Goal: Task Accomplishment & Management: Use online tool/utility

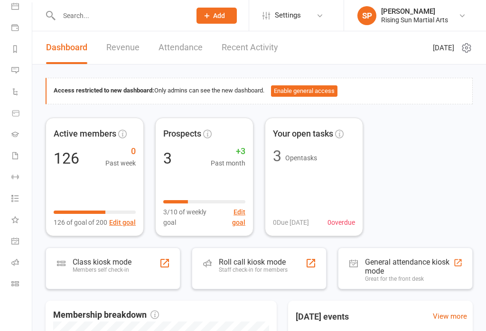
scroll to position [94, 0]
click at [18, 280] on link "Class check-in" at bounding box center [21, 284] width 21 height 21
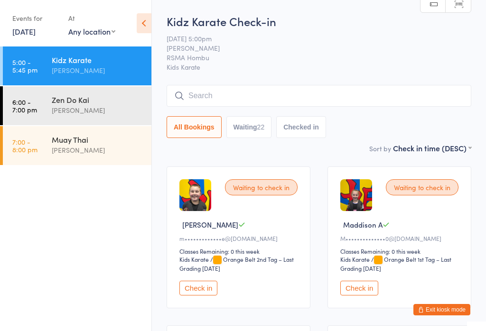
click at [255, 133] on button "Waiting 22" at bounding box center [249, 127] width 46 height 22
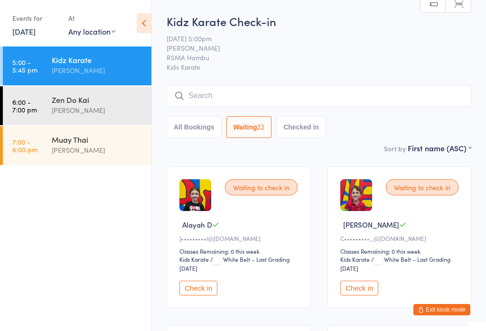
select select "0"
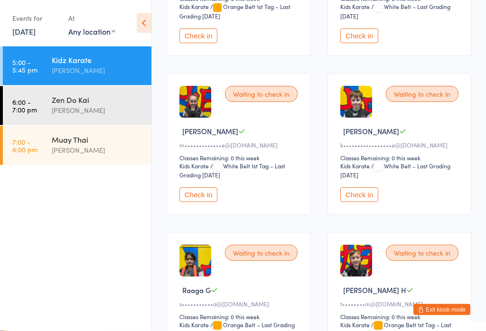
scroll to position [1368, 0]
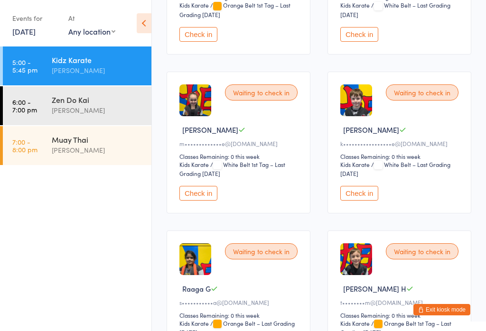
click at [190, 201] on button "Check in" at bounding box center [198, 193] width 38 height 15
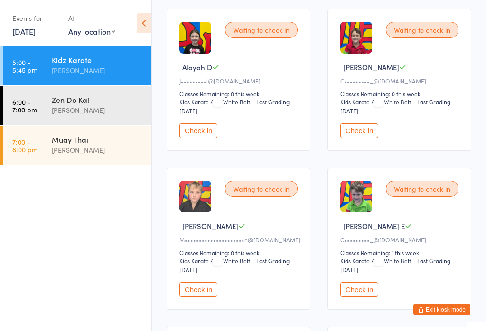
scroll to position [160, 0]
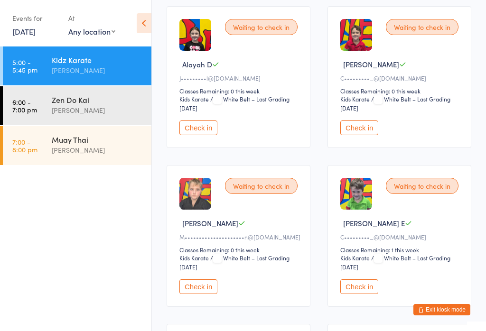
click at [207, 294] on button "Check in" at bounding box center [198, 287] width 38 height 15
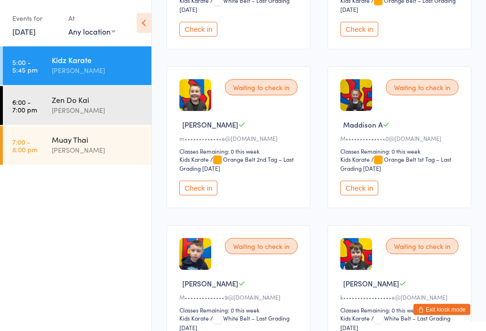
scroll to position [1038, 0]
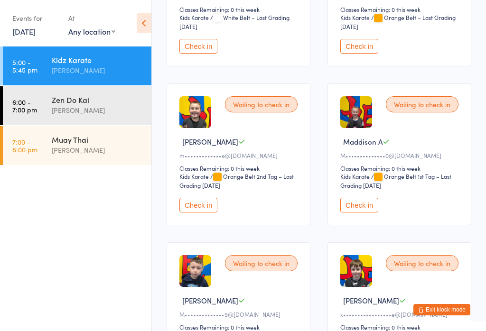
click at [206, 213] on button "Check in" at bounding box center [198, 205] width 38 height 15
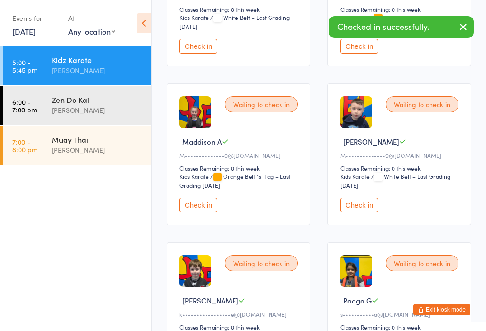
click at [205, 213] on button "Check in" at bounding box center [198, 205] width 38 height 15
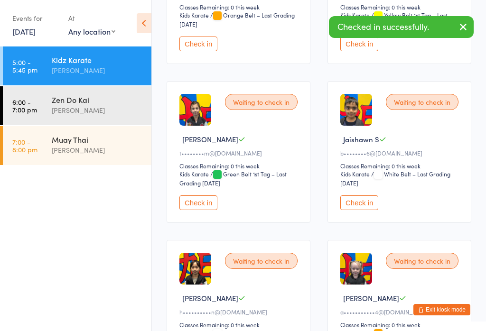
scroll to position [748, 0]
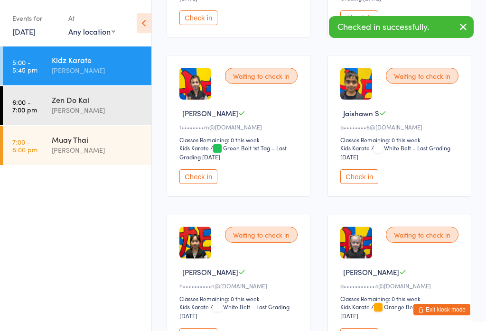
click at [203, 184] on button "Check in" at bounding box center [198, 177] width 38 height 15
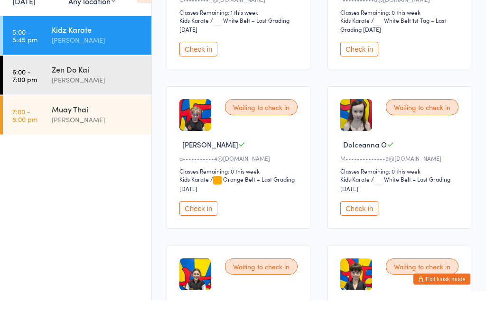
scroll to position [414, 0]
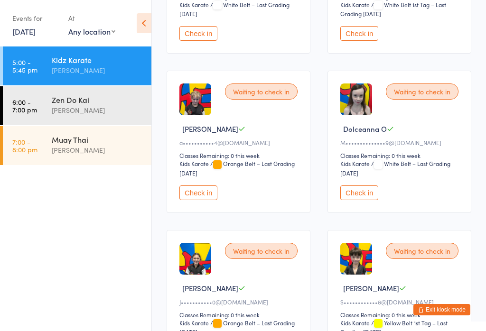
click at [202, 200] on button "Check in" at bounding box center [198, 193] width 38 height 15
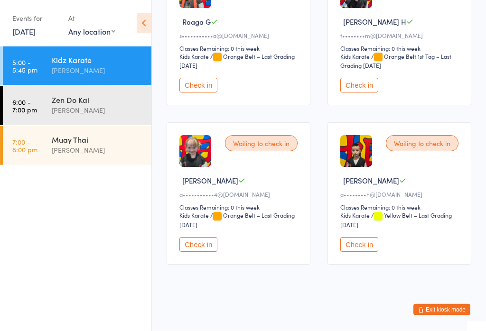
click at [368, 93] on button "Check in" at bounding box center [359, 85] width 38 height 15
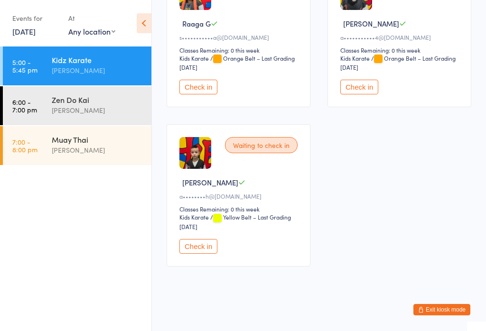
scroll to position [1151, 0]
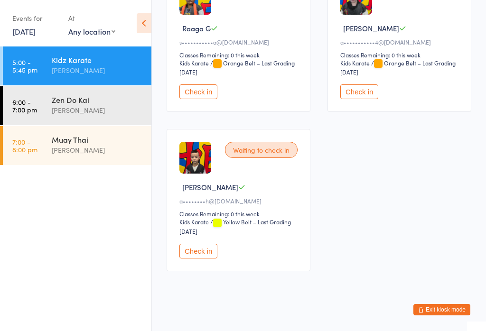
click at [373, 99] on button "Check in" at bounding box center [359, 92] width 38 height 15
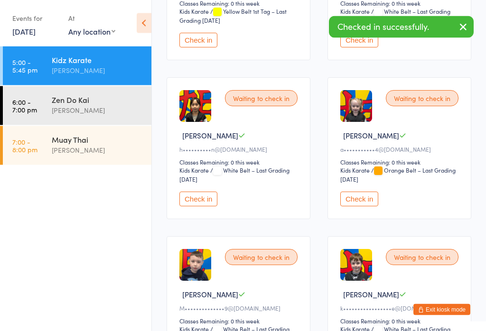
click at [362, 207] on button "Check in" at bounding box center [359, 199] width 38 height 15
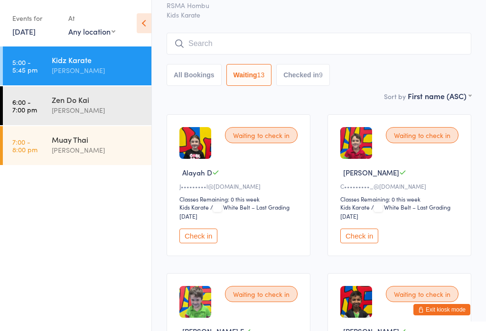
scroll to position [0, 0]
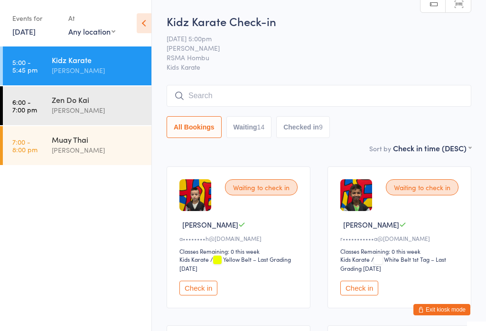
click at [261, 124] on button "Waiting 14" at bounding box center [249, 127] width 46 height 22
select select "0"
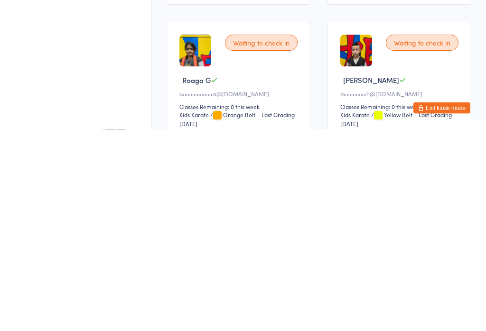
scroll to position [1028, 0]
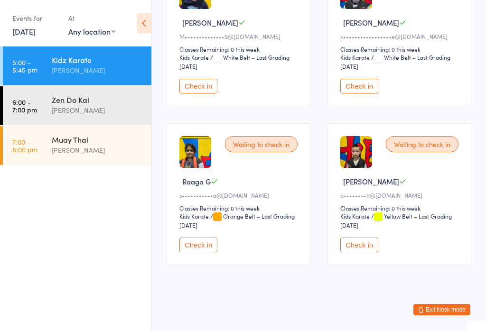
click at [359, 253] on button "Check in" at bounding box center [359, 245] width 38 height 15
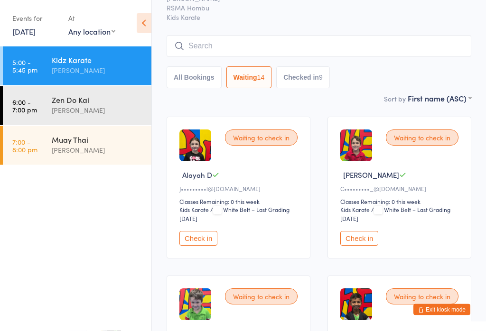
scroll to position [0, 0]
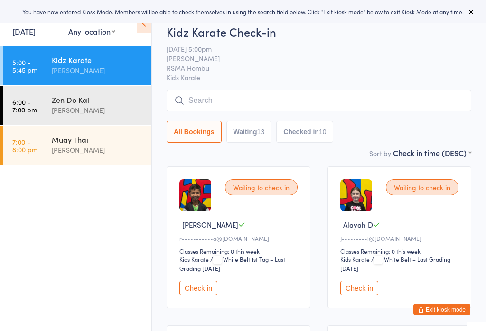
click at [259, 132] on button "Waiting 13" at bounding box center [249, 132] width 46 height 22
select select "0"
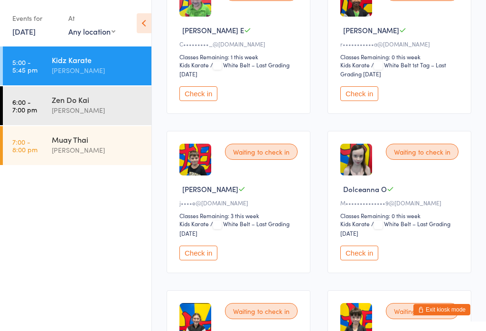
scroll to position [421, 0]
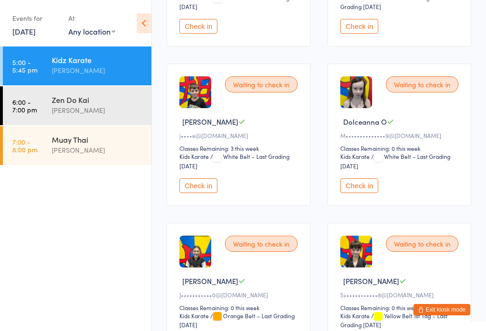
click at [209, 193] on button "Check in" at bounding box center [198, 186] width 38 height 15
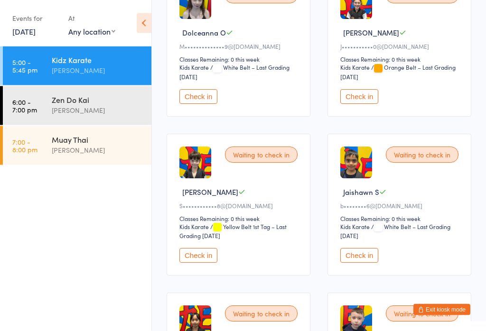
click at [372, 264] on button "Check in" at bounding box center [359, 256] width 38 height 15
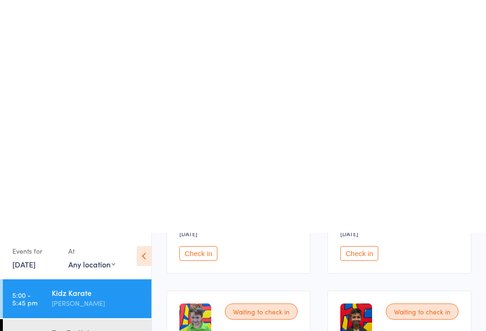
scroll to position [0, 0]
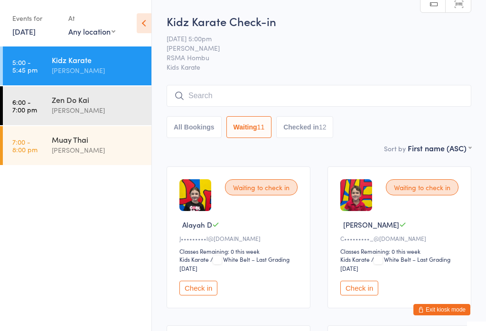
click at [302, 98] on input "search" at bounding box center [319, 96] width 305 height 22
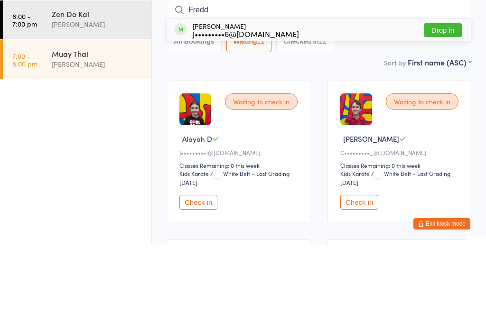
type input "Fredd"
click at [443, 109] on button "Drop in" at bounding box center [443, 116] width 38 height 14
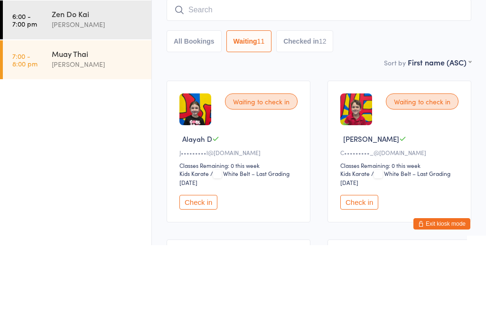
scroll to position [86, 0]
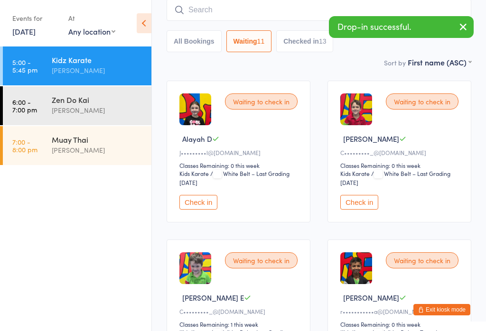
click at [295, 52] on button "Checked in 13" at bounding box center [304, 41] width 57 height 22
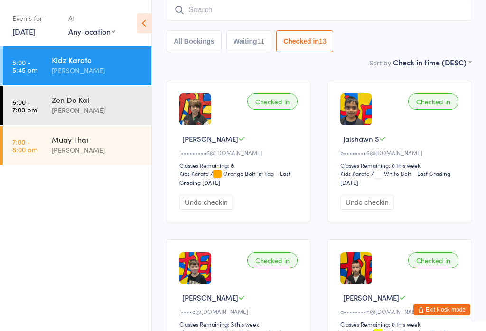
click at [262, 50] on button "Waiting 11" at bounding box center [249, 41] width 46 height 22
select select "0"
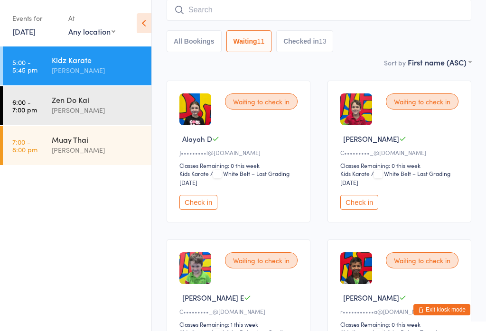
click at [363, 210] on button "Check in" at bounding box center [359, 202] width 38 height 15
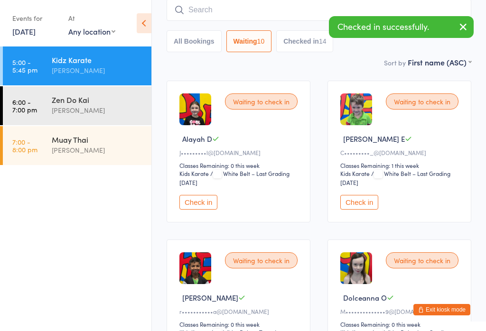
click at [355, 223] on div "Waiting to check in [PERSON_NAME] [PERSON_NAME]•••••••••_@[DOMAIN_NAME] Classes…" at bounding box center [400, 152] width 144 height 142
click at [363, 208] on button "Check in" at bounding box center [359, 202] width 38 height 15
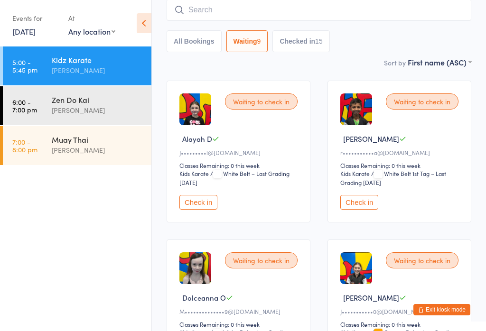
click at [198, 206] on button "Check in" at bounding box center [198, 202] width 38 height 15
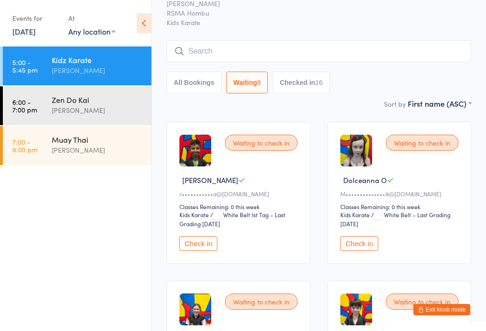
scroll to position [0, 0]
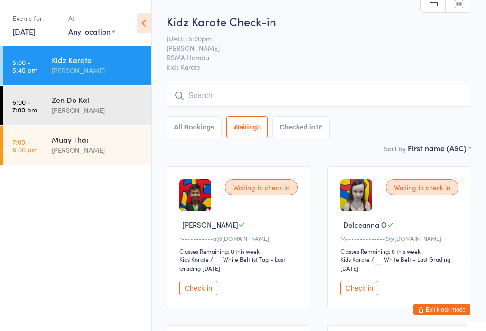
click at [290, 97] on input "search" at bounding box center [319, 96] width 305 height 22
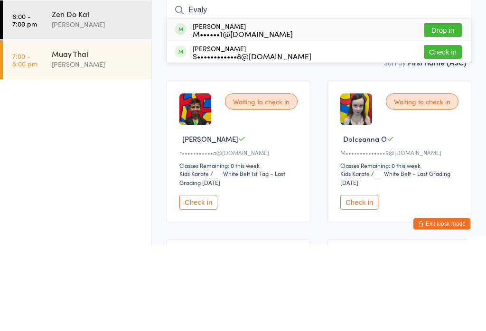
type input "Evaly"
click at [447, 109] on button "Drop in" at bounding box center [443, 116] width 38 height 14
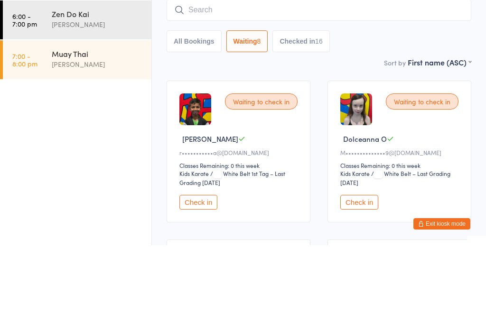
scroll to position [86, 0]
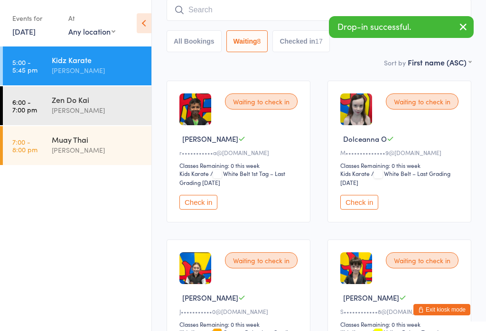
click at [207, 210] on button "Check in" at bounding box center [198, 202] width 38 height 15
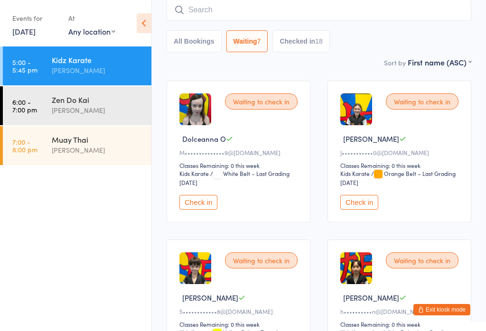
click at [311, 45] on button "Checked in 18" at bounding box center [301, 41] width 57 height 22
select select "5"
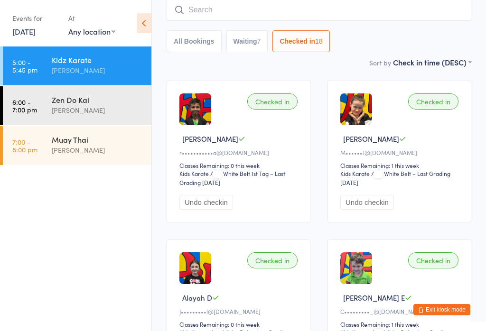
click at [274, 14] on input "search" at bounding box center [319, 10] width 305 height 22
type input "R"
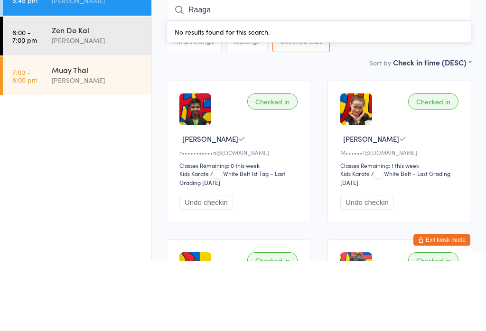
scroll to position [0, 0]
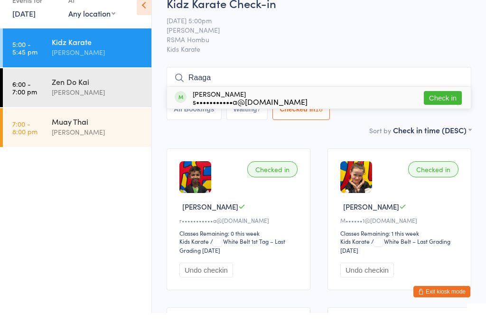
type input "Raaga"
click at [437, 109] on button "Check in" at bounding box center [443, 116] width 38 height 14
